Goal: Find specific page/section: Find specific page/section

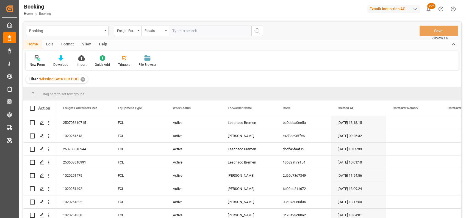
click at [379, 9] on div "Evonik Industries AG" at bounding box center [394, 9] width 53 height 8
type input "stepan"
click at [370, 39] on span "Stepan-C6OGII" at bounding box center [375, 40] width 21 height 5
